Goal: Task Accomplishment & Management: Manage account settings

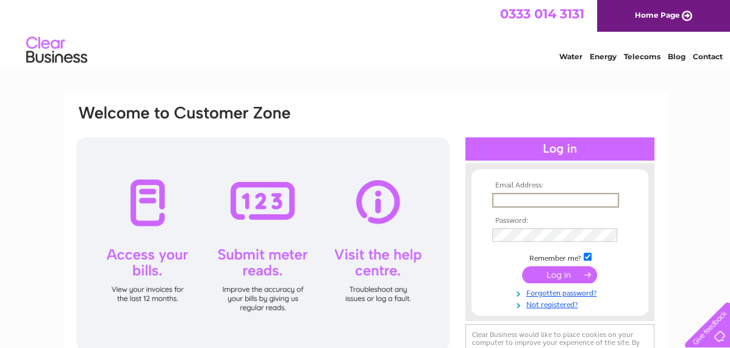
click at [531, 198] on input "text" at bounding box center [555, 200] width 127 height 15
type input "[EMAIL_ADDRESS][DOMAIN_NAME]"
click at [560, 272] on input "submit" at bounding box center [559, 273] width 75 height 17
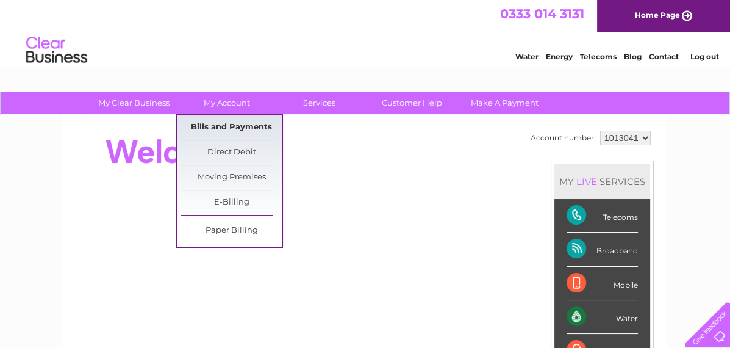
click at [237, 119] on link "Bills and Payments" at bounding box center [231, 127] width 101 height 24
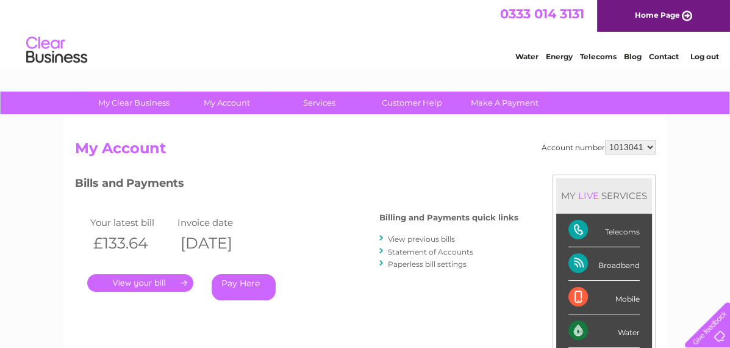
click at [148, 284] on link "." at bounding box center [140, 283] width 106 height 18
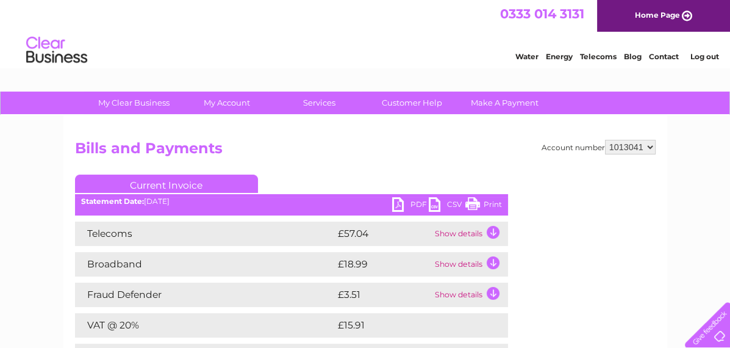
click at [410, 204] on link "PDF" at bounding box center [410, 206] width 37 height 18
click at [695, 60] on link "Log out" at bounding box center [704, 56] width 29 height 9
